Goal: Communication & Community: Participate in discussion

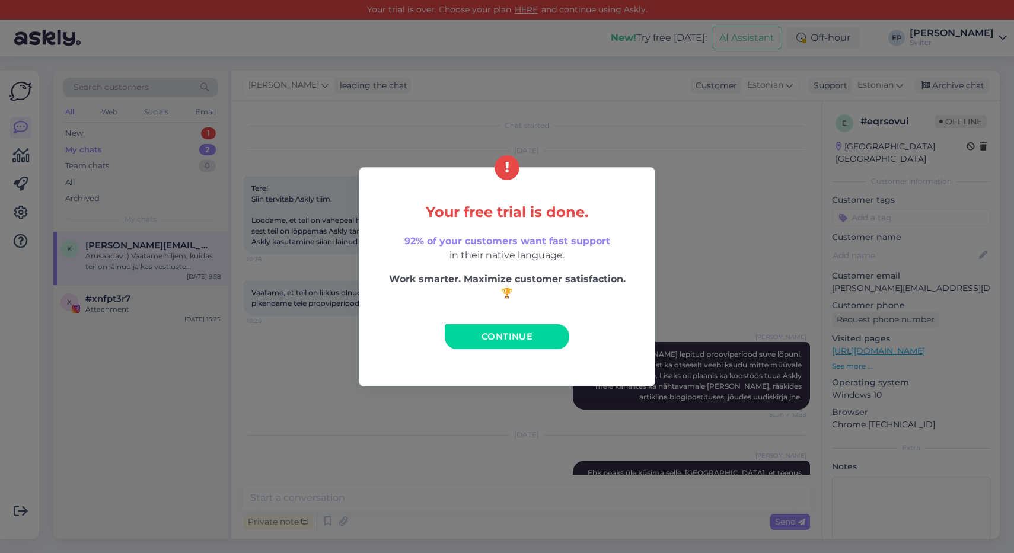
scroll to position [1030, 0]
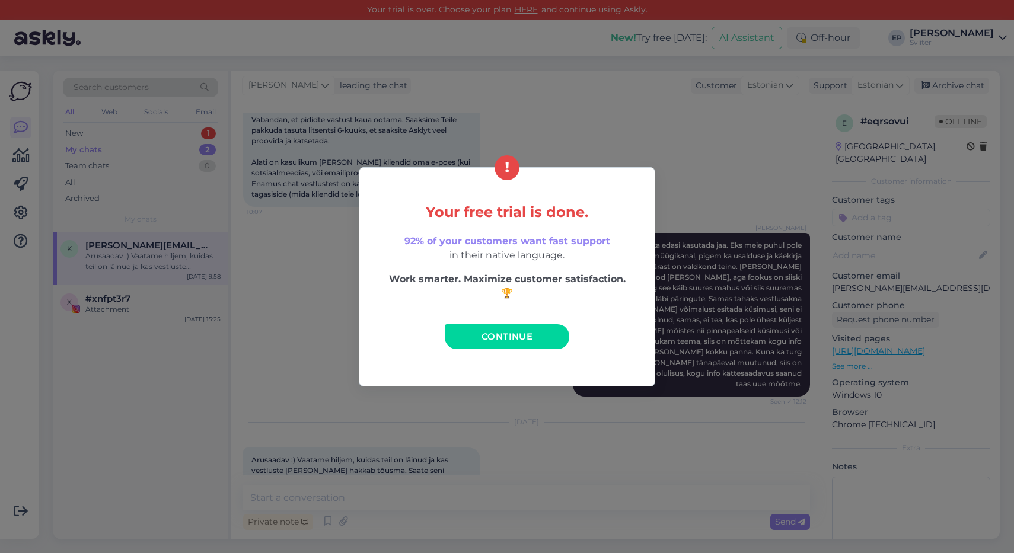
click at [520, 334] on span "Continue" at bounding box center [506, 336] width 51 height 11
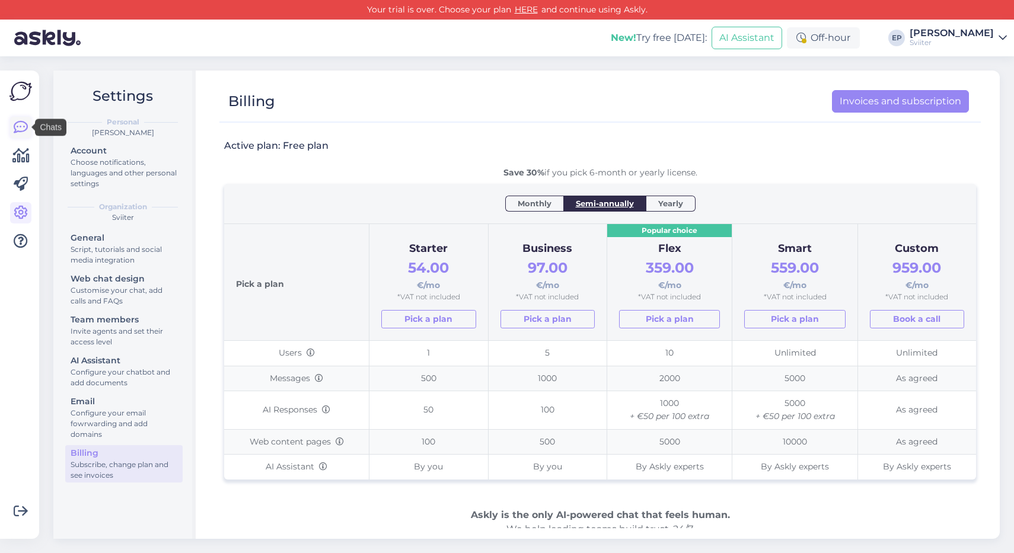
click at [12, 130] on link at bounding box center [20, 127] width 21 height 21
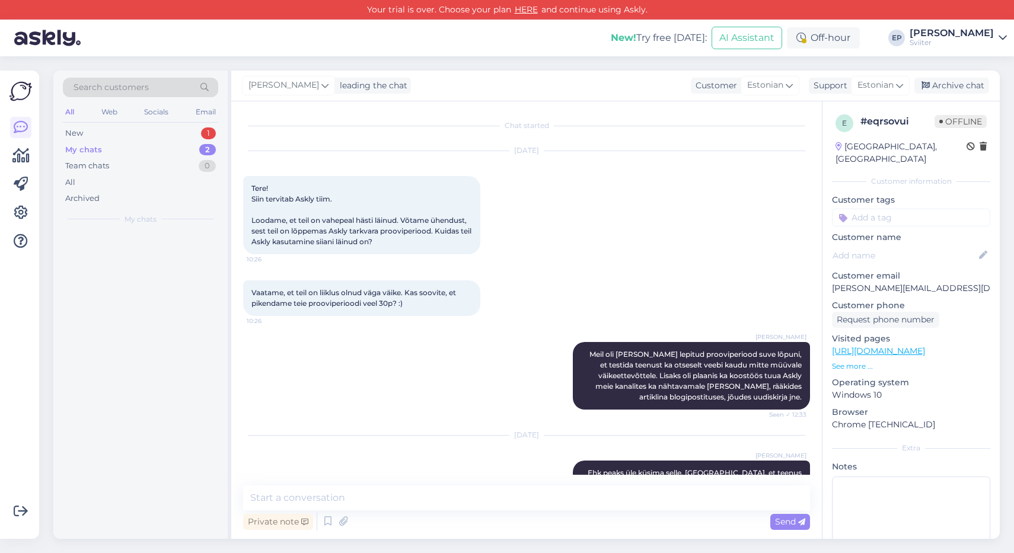
scroll to position [1030, 0]
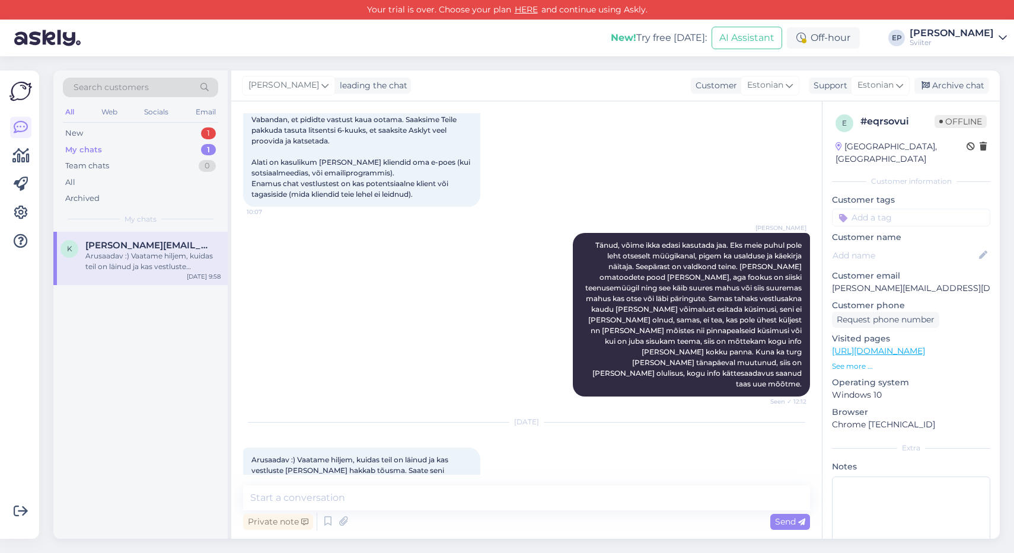
click at [87, 148] on div "My chats" at bounding box center [83, 150] width 37 height 12
click at [111, 255] on div "Arusaadav :) Vaatame hiljem, kuidas teil on läinud ja kas vestluste [PERSON_NAM…" at bounding box center [152, 261] width 135 height 21
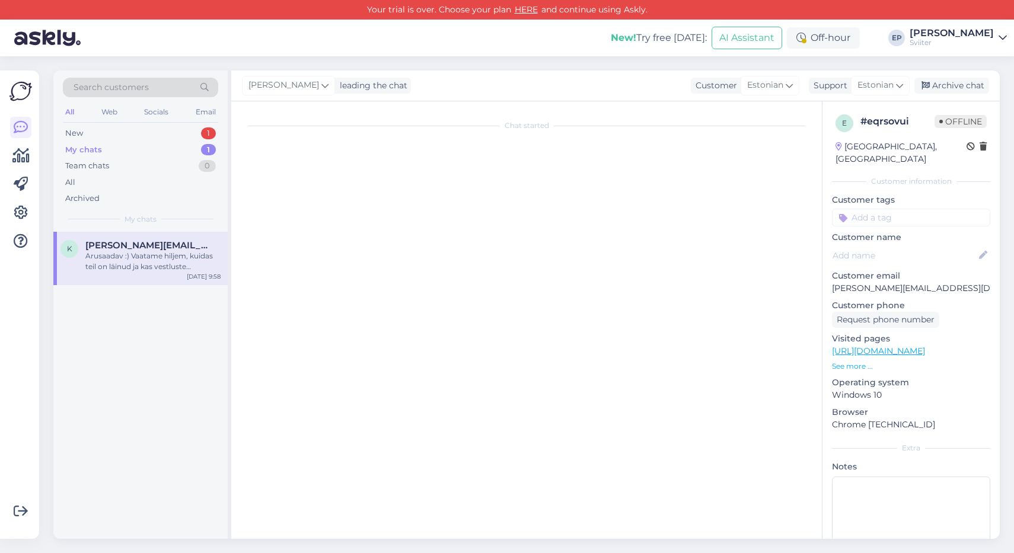
scroll to position [0, 0]
click at [111, 255] on div "Arusaadav :) Vaatame hiljem, kuidas teil on läinud ja kas vestluste [PERSON_NAM…" at bounding box center [152, 261] width 135 height 21
click at [138, 167] on div "Team chats 0" at bounding box center [140, 166] width 155 height 17
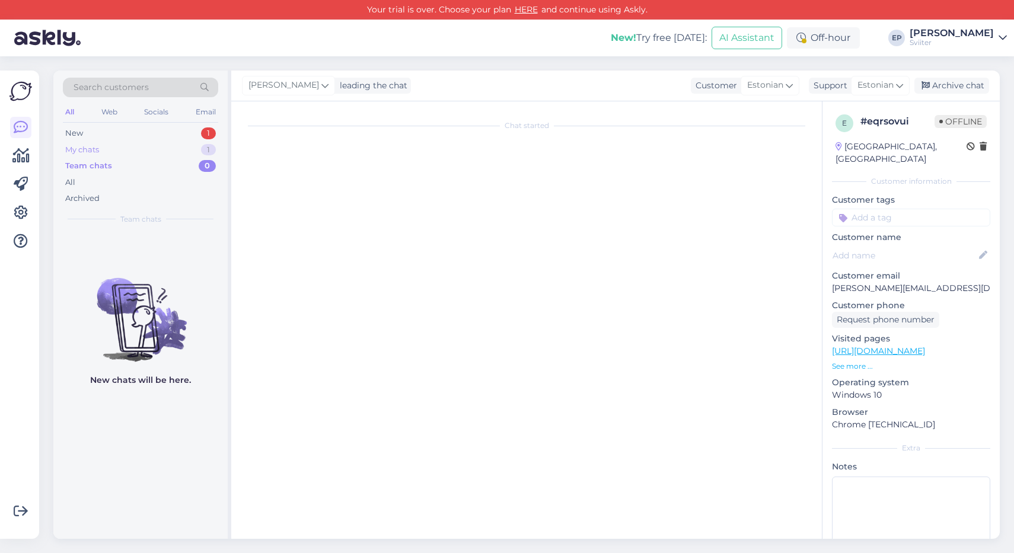
click at [125, 148] on div "My chats 1" at bounding box center [140, 150] width 155 height 17
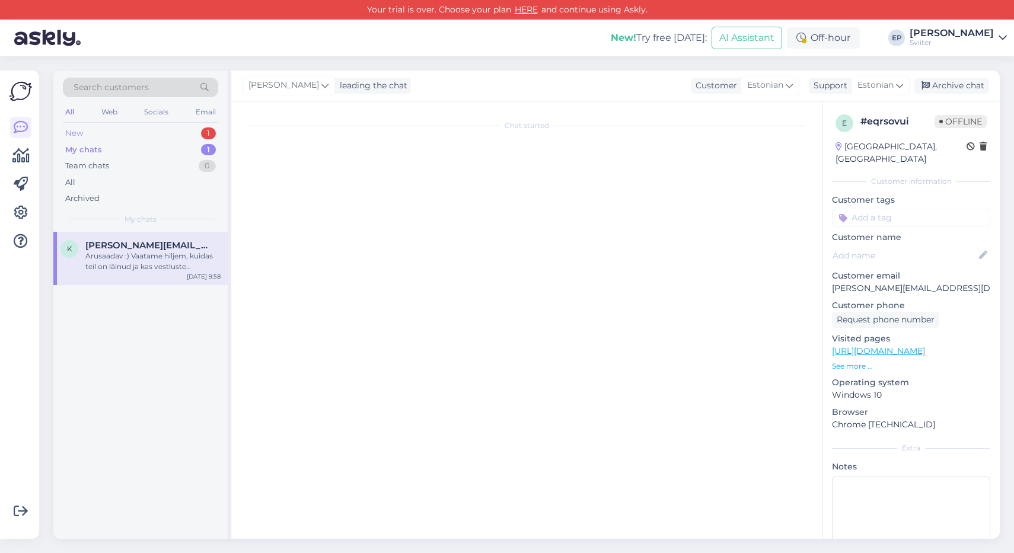
click at [131, 126] on div "New 1" at bounding box center [140, 133] width 155 height 17
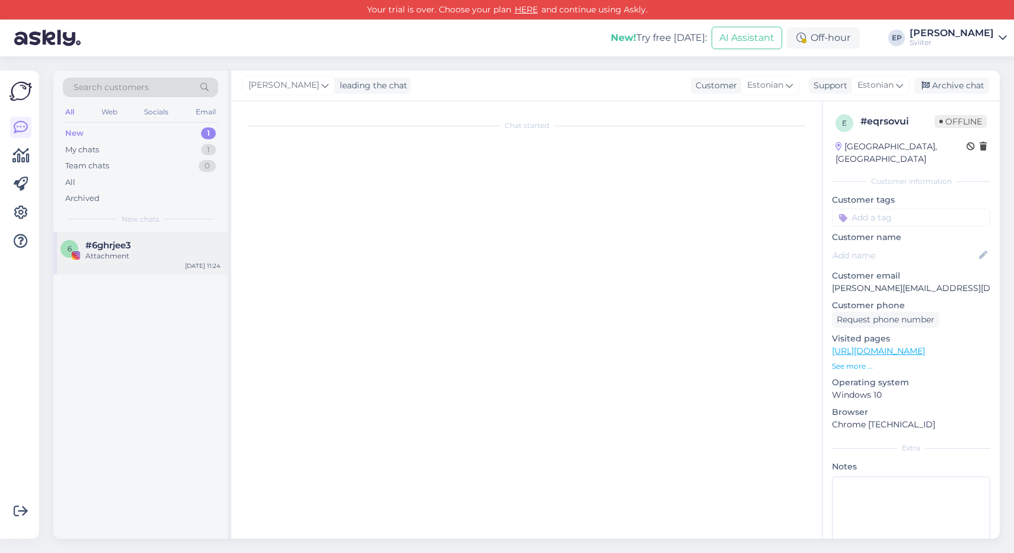
click at [122, 251] on div "Attachment" at bounding box center [152, 256] width 135 height 11
click at [158, 159] on div "Team chats 0" at bounding box center [140, 166] width 155 height 17
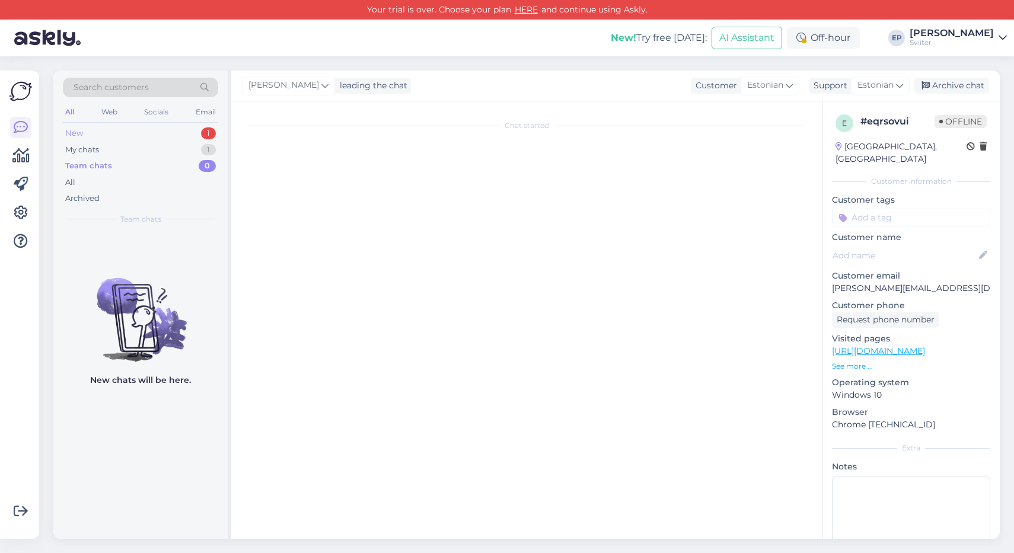
click at [167, 140] on div "New 1" at bounding box center [140, 133] width 155 height 17
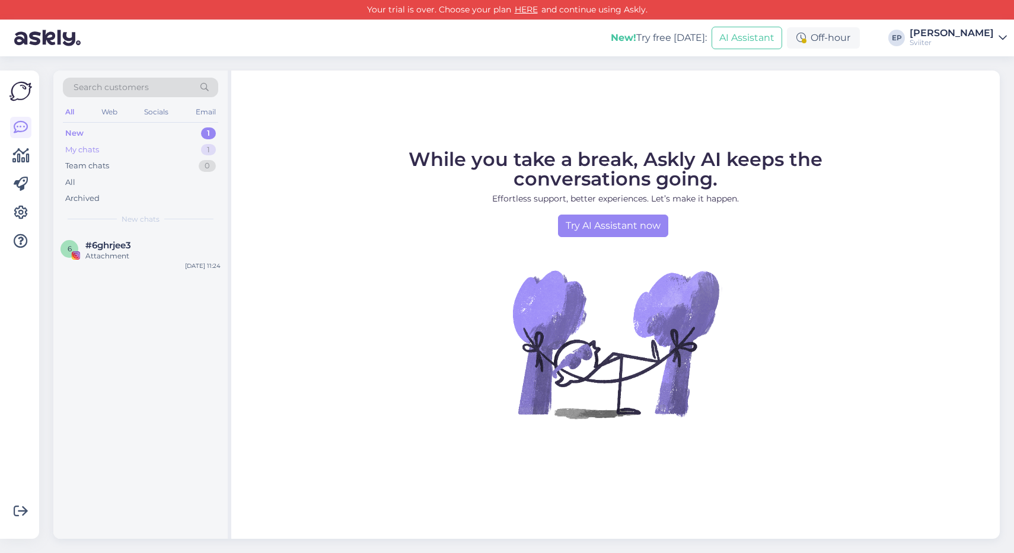
click at [145, 143] on div "My chats 1" at bounding box center [140, 150] width 155 height 17
click at [150, 252] on div "Arusaadav :) Vaatame hiljem, kuidas teil on läinud ja kas vestluste [PERSON_NAM…" at bounding box center [152, 261] width 135 height 21
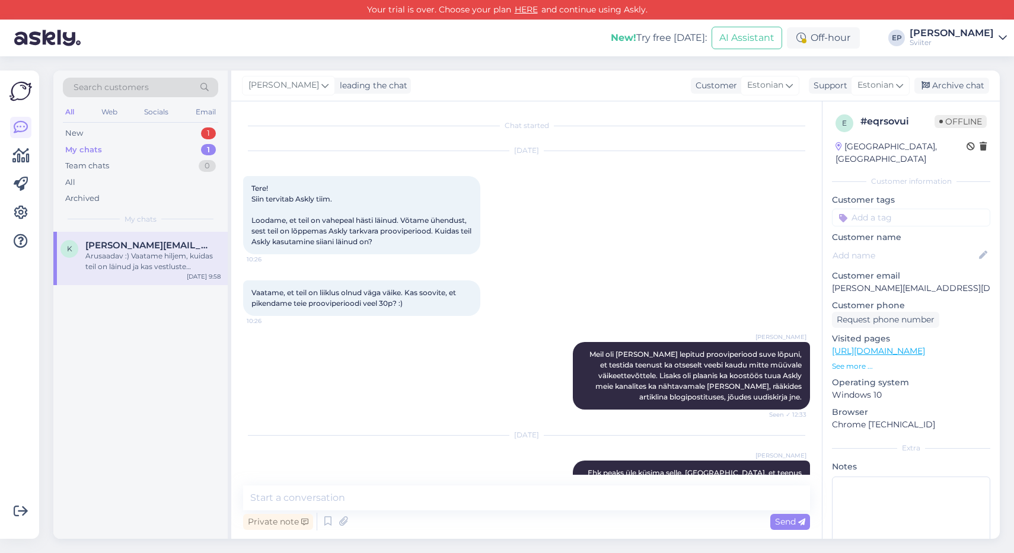
scroll to position [1030, 0]
